Goal: Task Accomplishment & Management: Complete application form

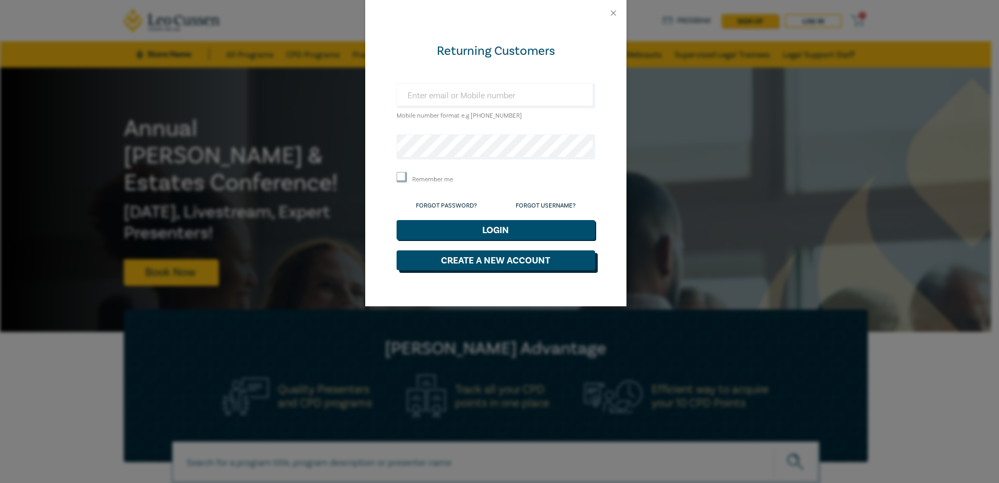
click at [502, 264] on button "Create a New Account" at bounding box center [496, 260] width 199 height 20
select select "AU"
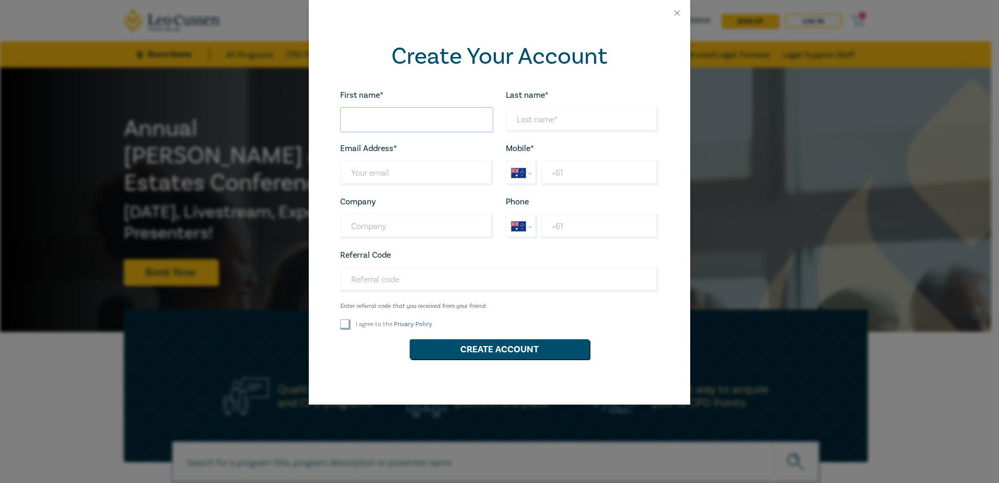
click at [380, 114] on input "First name*" at bounding box center [416, 119] width 153 height 25
type input "[PERSON_NAME]"
type input "Burns"
click at [408, 175] on input "sar" at bounding box center [416, 172] width 153 height 25
click at [585, 177] on input "+61" at bounding box center [600, 172] width 118 height 25
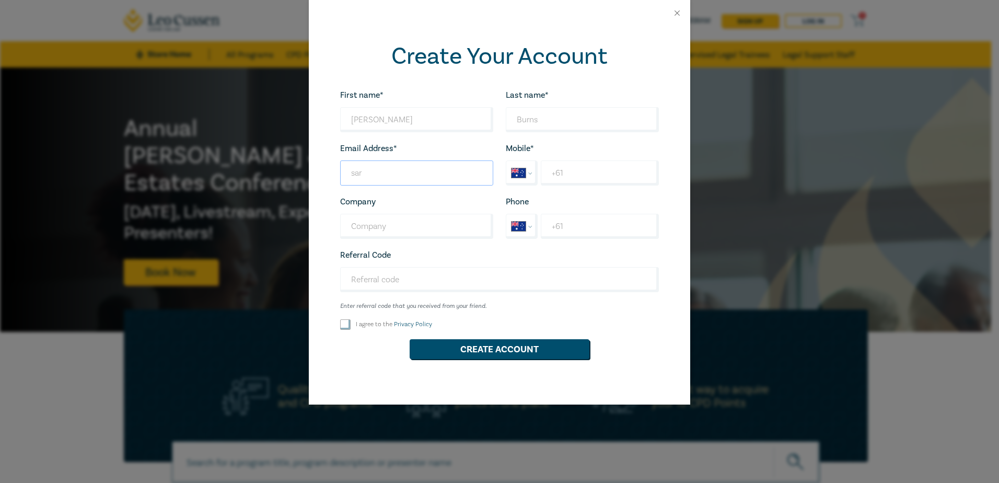
click at [403, 172] on input "sar" at bounding box center [416, 172] width 153 height 25
type input "[PERSON_NAME][EMAIL_ADDRESS][DOMAIN_NAME]"
click at [579, 168] on input "+61" at bounding box center [600, 172] width 118 height 25
type input "+61 0406 668 199"
click at [411, 224] on input "Company" at bounding box center [416, 226] width 153 height 25
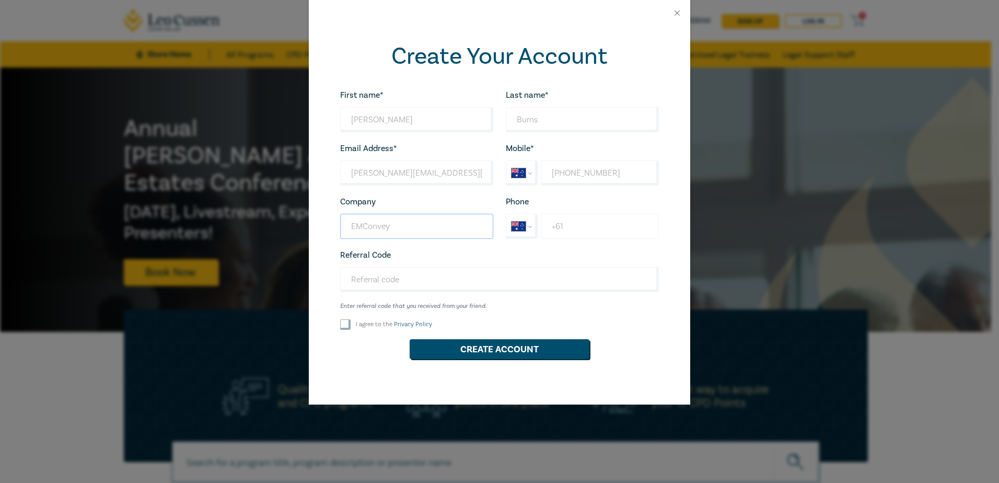
type input "EMConvey"
click at [604, 229] on input "+61" at bounding box center [600, 226] width 118 height 25
type input "+61 0494 037 526"
click at [341, 323] on input "I agree to the Privacy Policy" at bounding box center [345, 324] width 10 height 10
checkbox input "true"
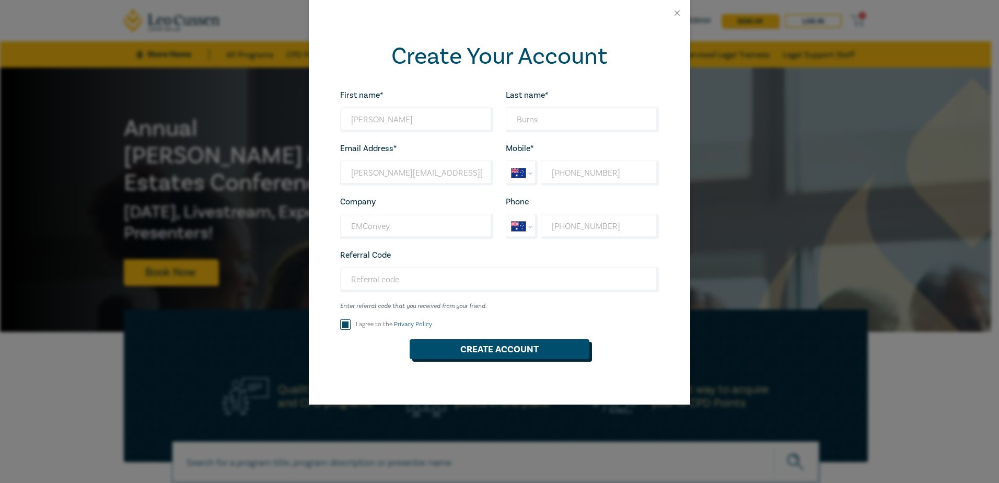
click at [464, 344] on button "Create Account" at bounding box center [500, 349] width 180 height 20
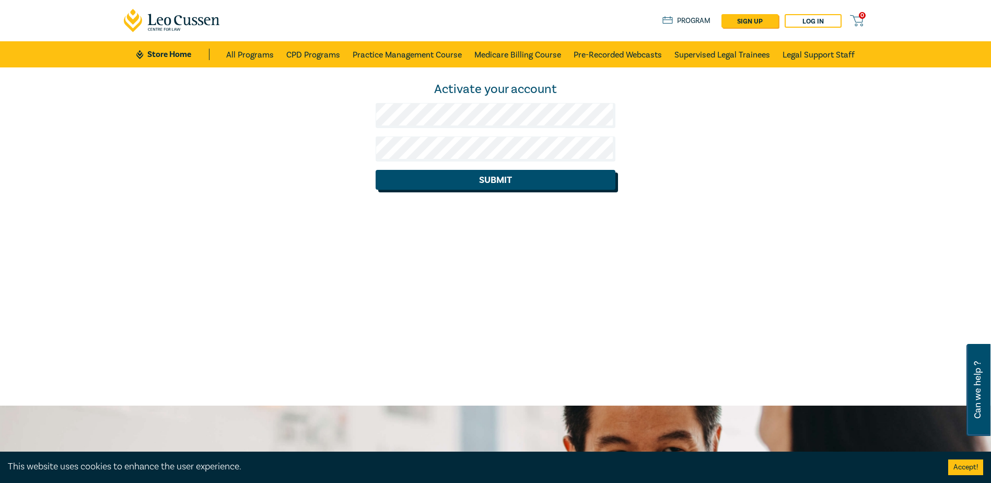
click at [472, 181] on button "Submit" at bounding box center [496, 180] width 240 height 20
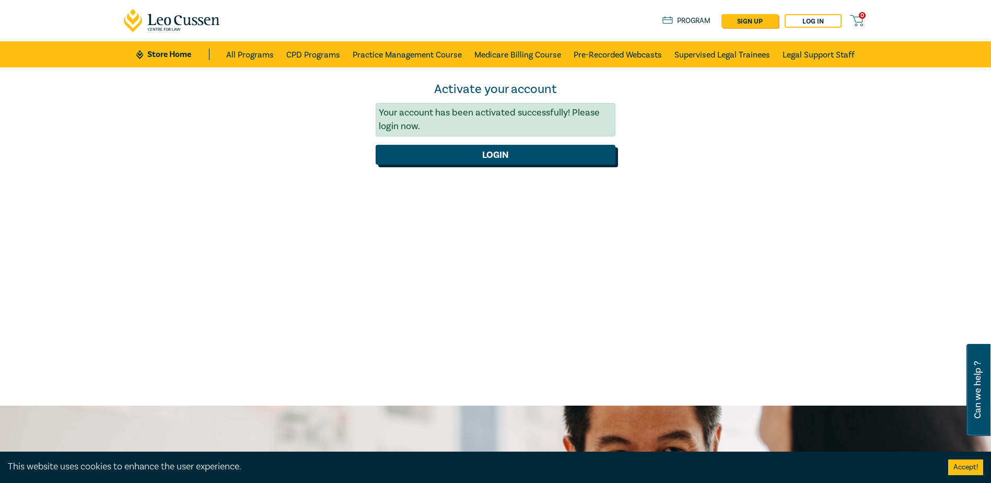
click at [507, 159] on button "Login" at bounding box center [496, 155] width 240 height 20
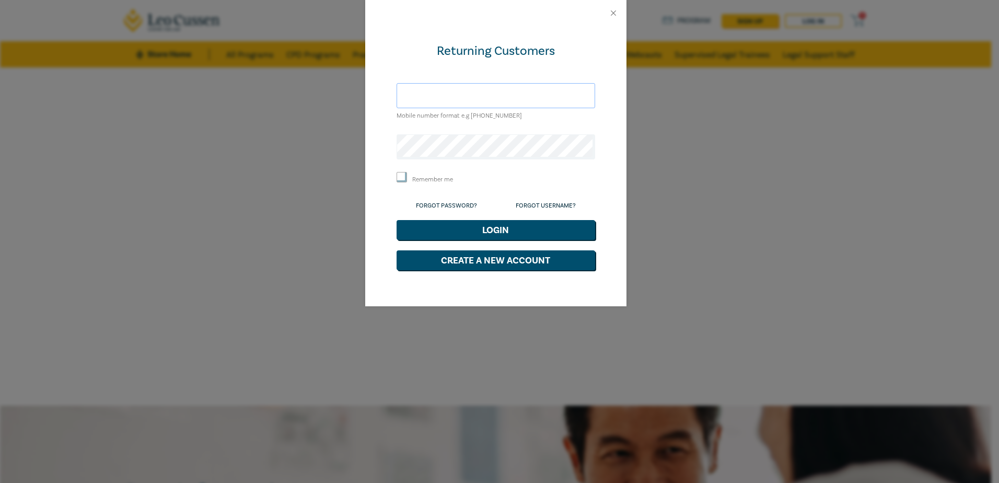
click at [475, 97] on input "text" at bounding box center [496, 95] width 199 height 25
type input "[PERSON_NAME][EMAIL_ADDRESS][DOMAIN_NAME]"
click at [399, 180] on input "Remember me" at bounding box center [402, 177] width 10 height 10
checkbox input "true"
click at [495, 229] on button "Login" at bounding box center [496, 230] width 199 height 20
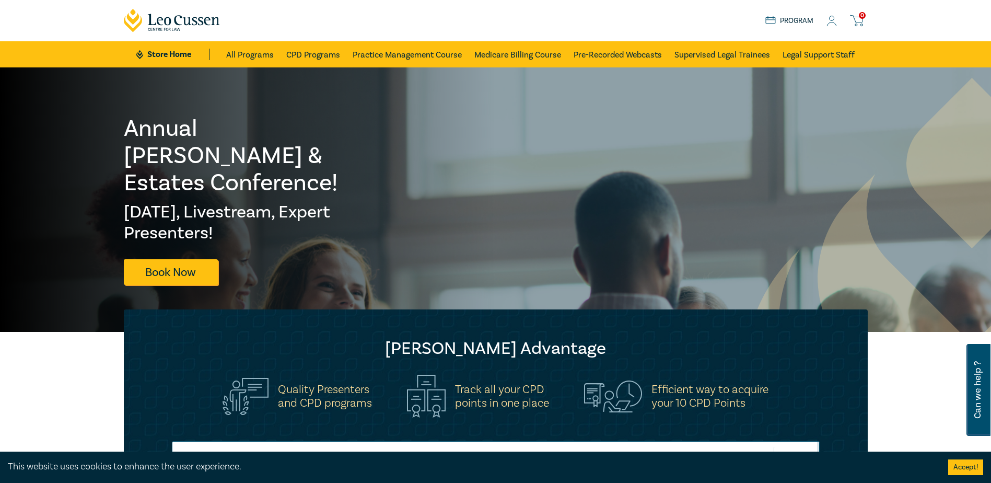
click at [834, 19] on circle at bounding box center [832, 18] width 5 height 5
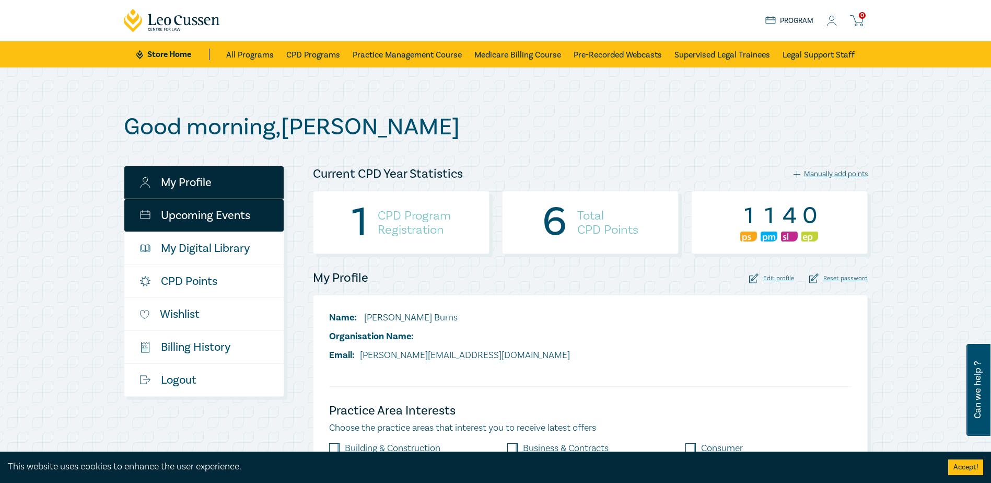
click at [184, 211] on link "Upcoming Events" at bounding box center [203, 215] width 159 height 32
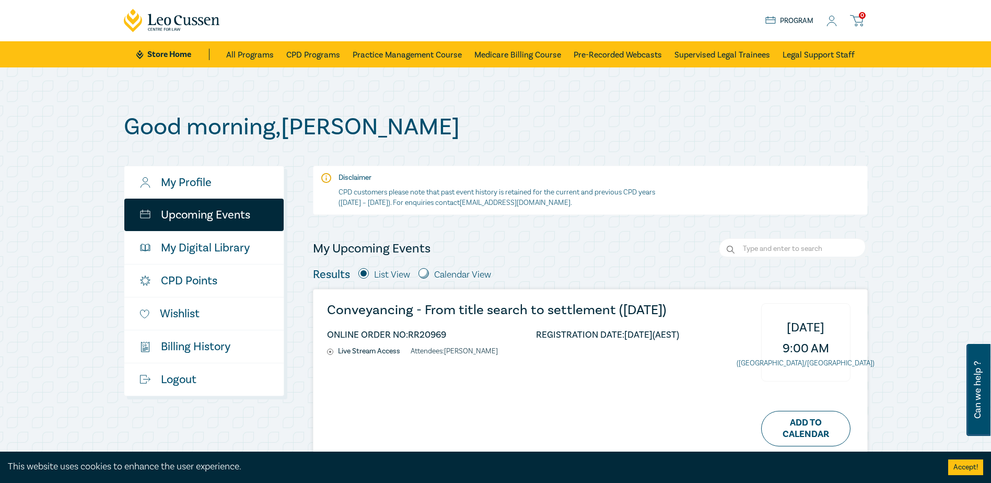
drag, startPoint x: 691, startPoint y: 0, endPoint x: 625, endPoint y: 26, distance: 71.1
click at [625, 26] on div "0 $ NaN Store Home About us Program 0" at bounding box center [496, 20] width 756 height 41
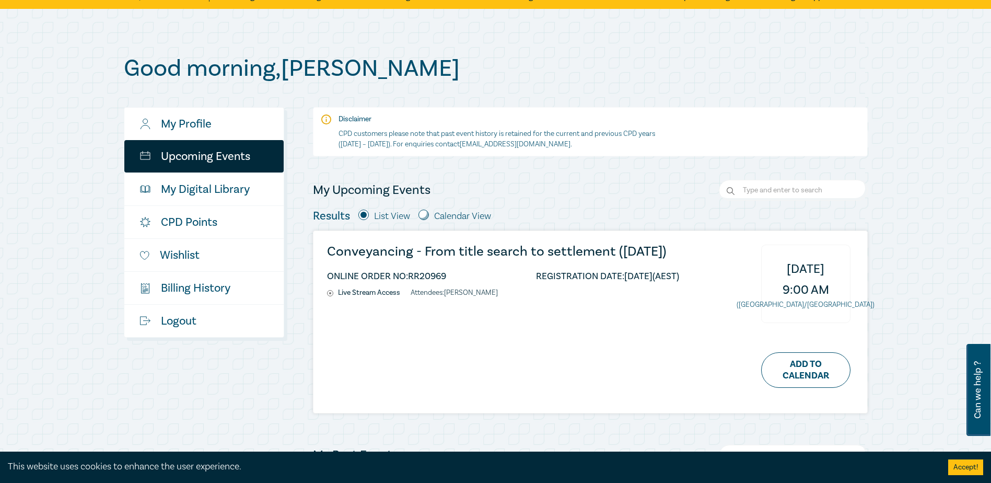
scroll to position [52, 0]
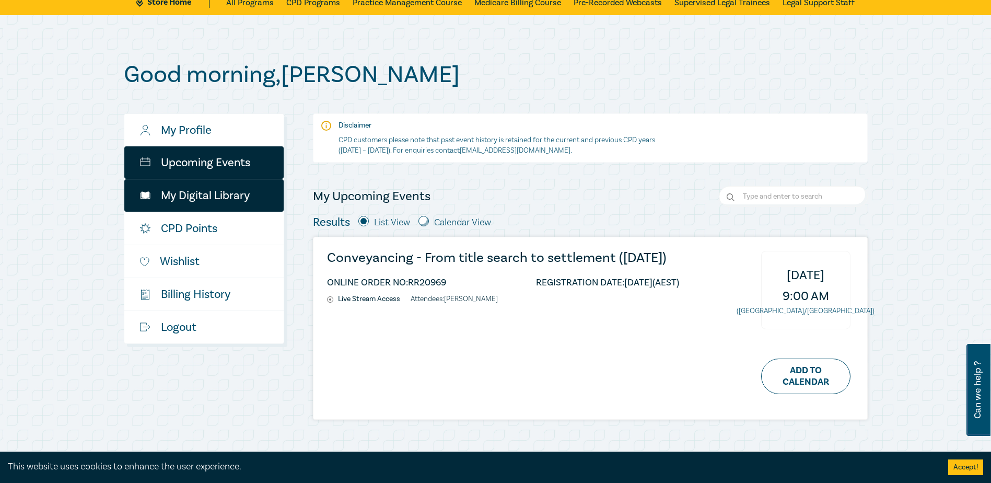
click at [256, 196] on link "My Digital Library" at bounding box center [203, 195] width 159 height 32
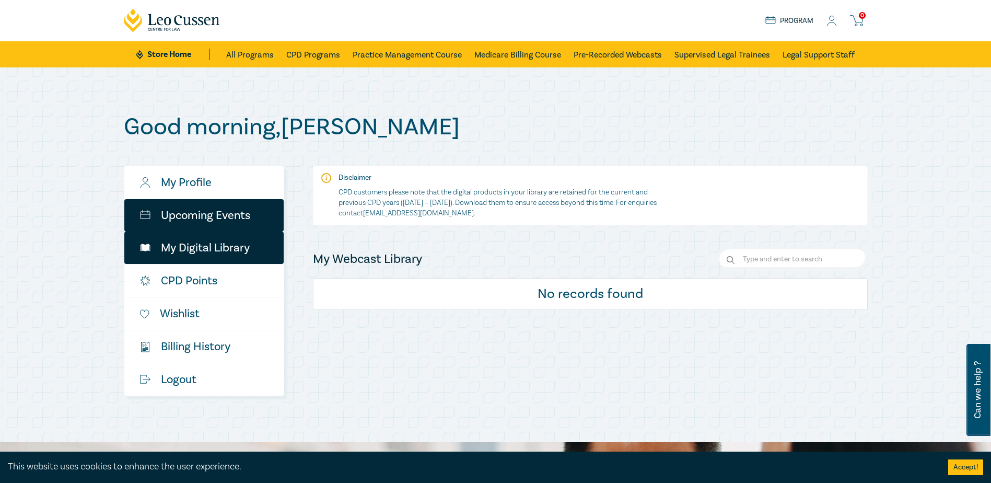
click at [234, 219] on link "Upcoming Events" at bounding box center [203, 215] width 159 height 32
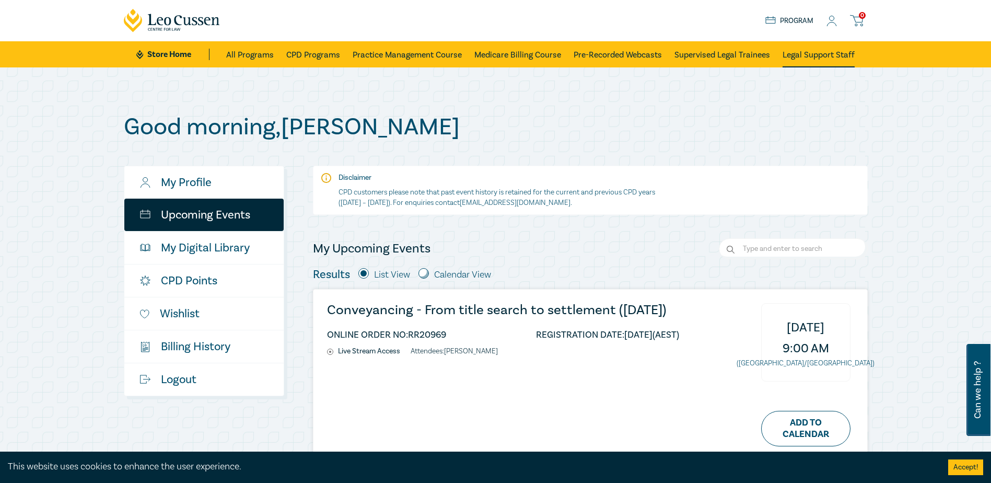
click at [817, 50] on link "Legal Support Staff" at bounding box center [819, 54] width 72 height 26
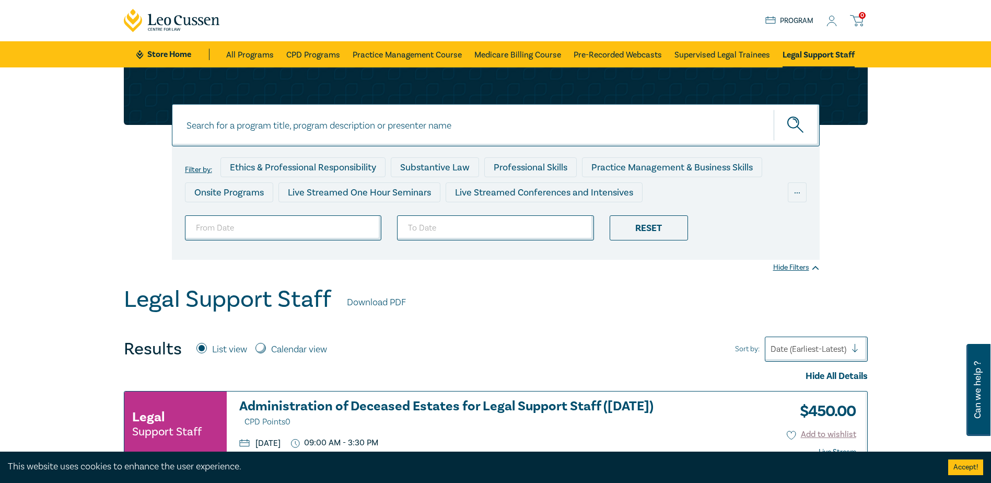
click at [832, 18] on icon at bounding box center [831, 21] width 10 height 11
